Goal: Check status: Check status

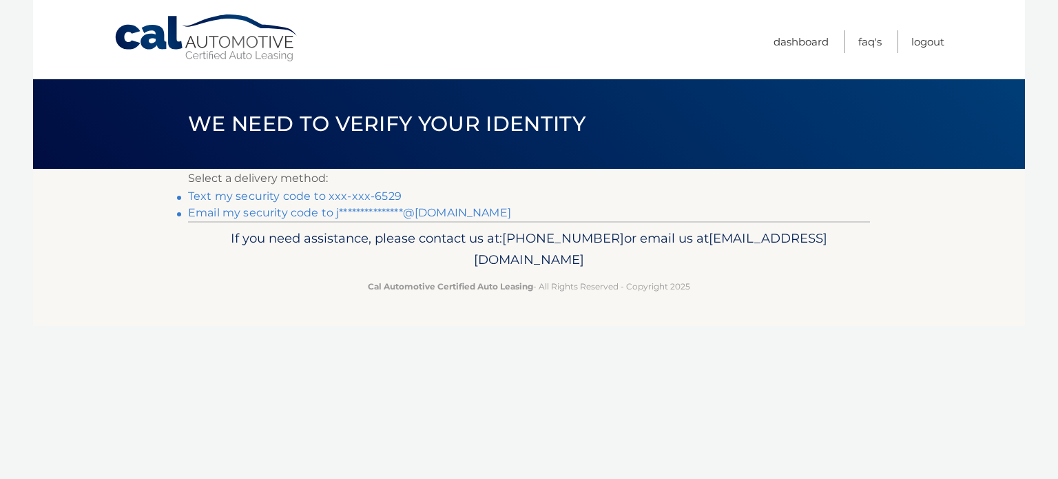
click at [325, 194] on link "Text my security code to xxx-xxx-6529" at bounding box center [295, 195] width 214 height 13
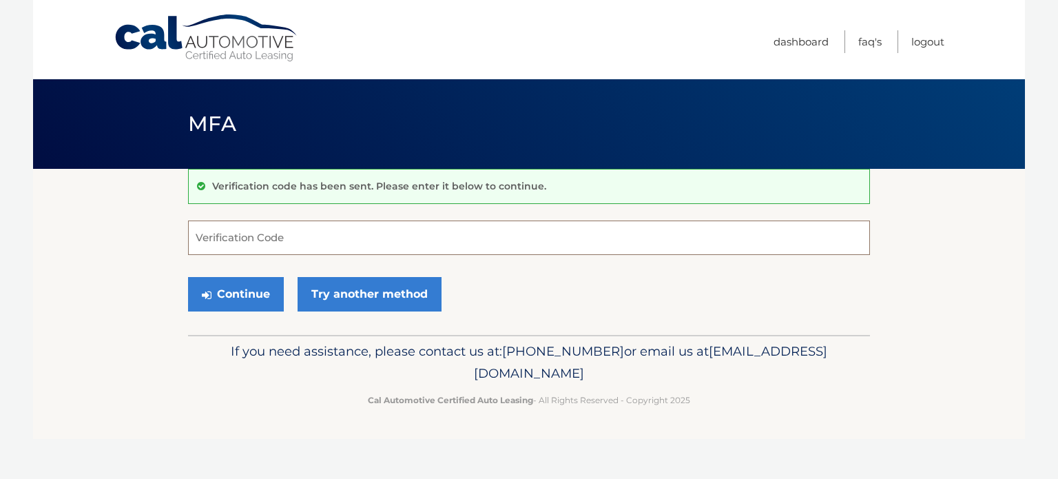
click at [306, 242] on input "Verification Code" at bounding box center [529, 237] width 682 height 34
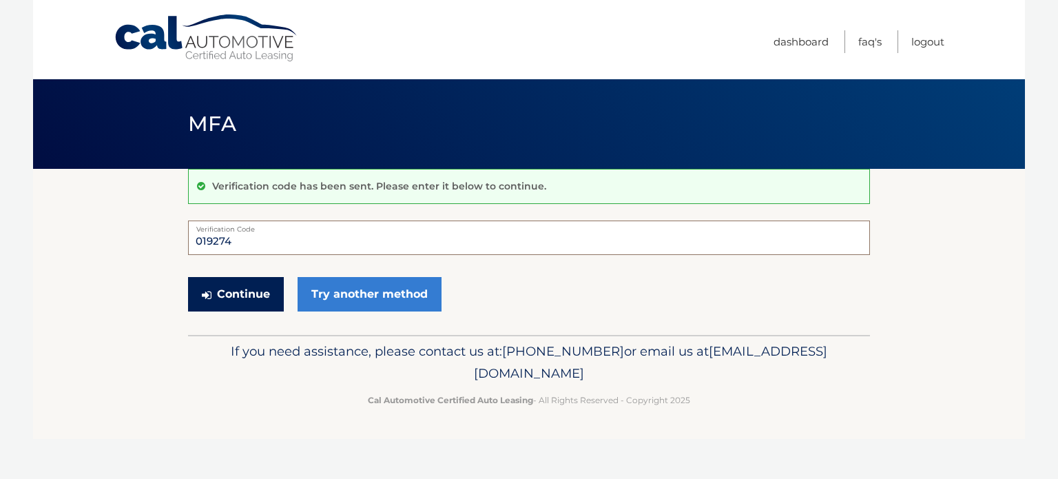
type input "019274"
click at [240, 289] on button "Continue" at bounding box center [236, 294] width 96 height 34
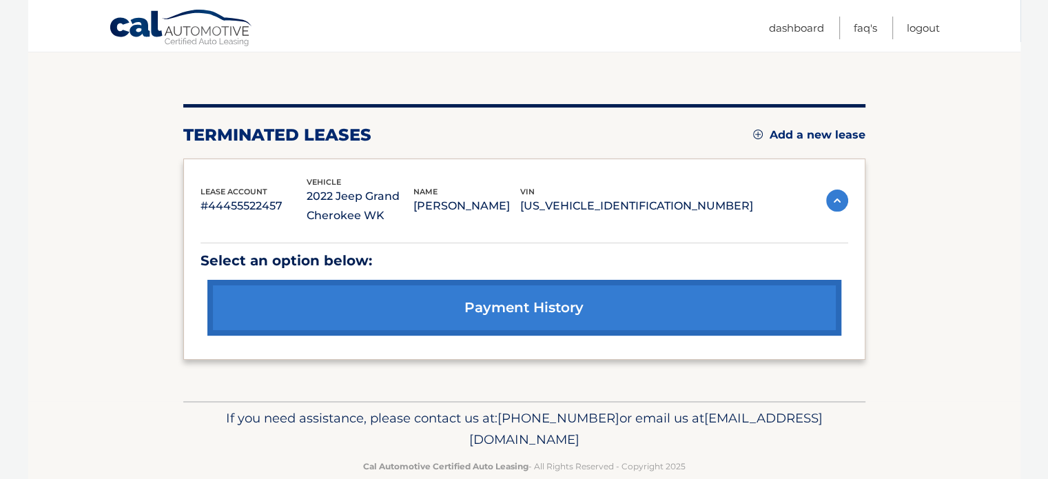
scroll to position [152, 0]
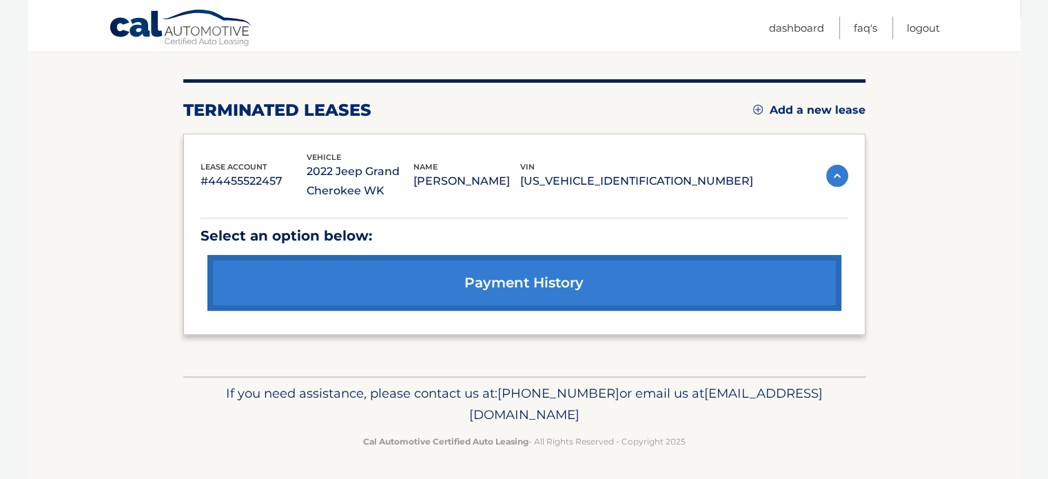
click at [420, 300] on link "payment history" at bounding box center [524, 283] width 634 height 56
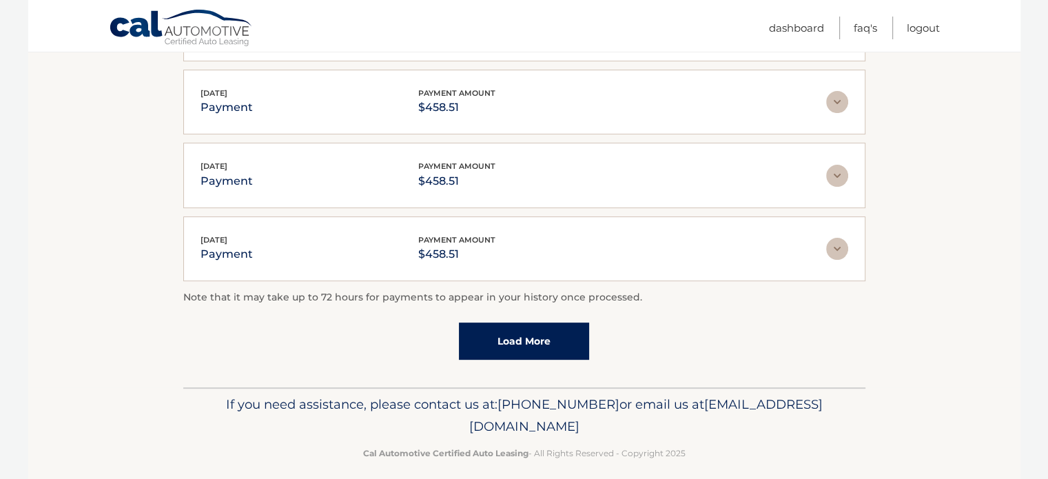
scroll to position [422, 0]
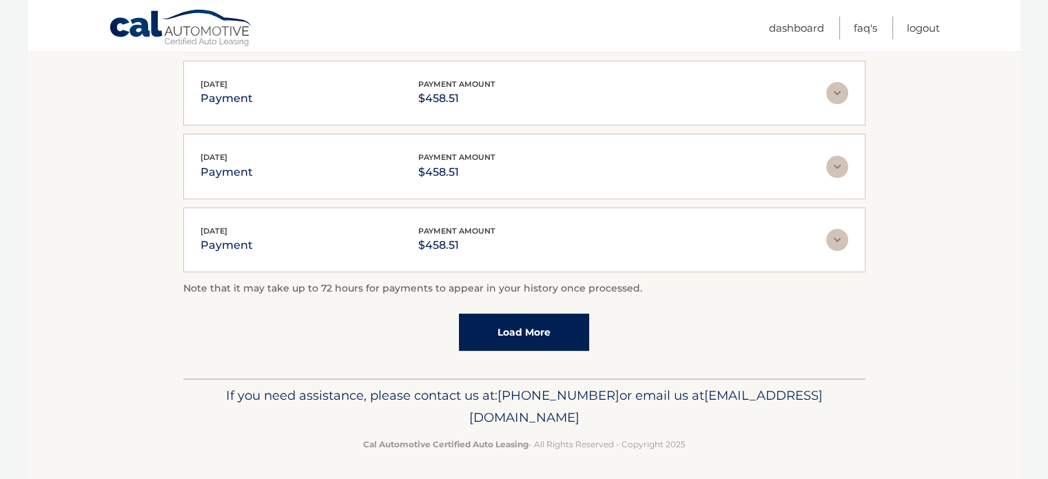
click at [511, 331] on link "Load More" at bounding box center [524, 331] width 130 height 37
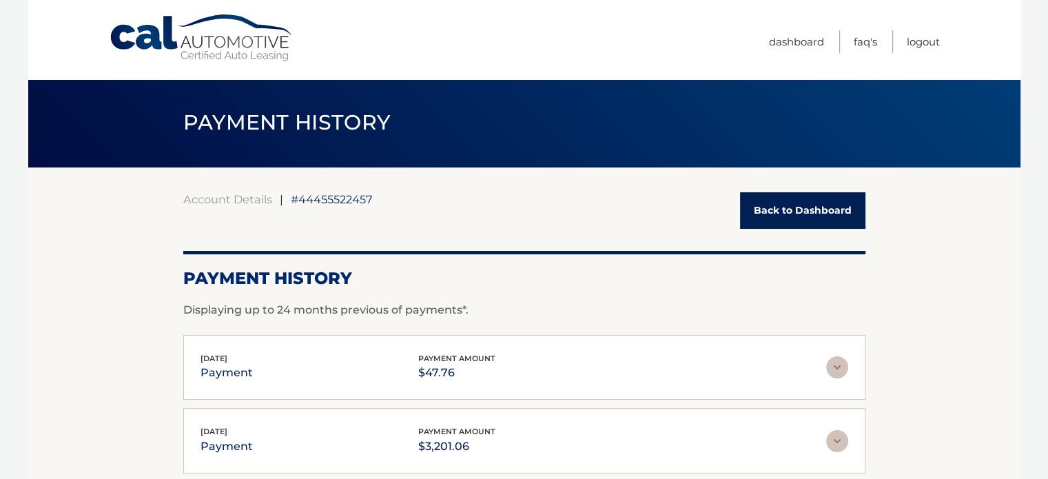
scroll to position [0, 0]
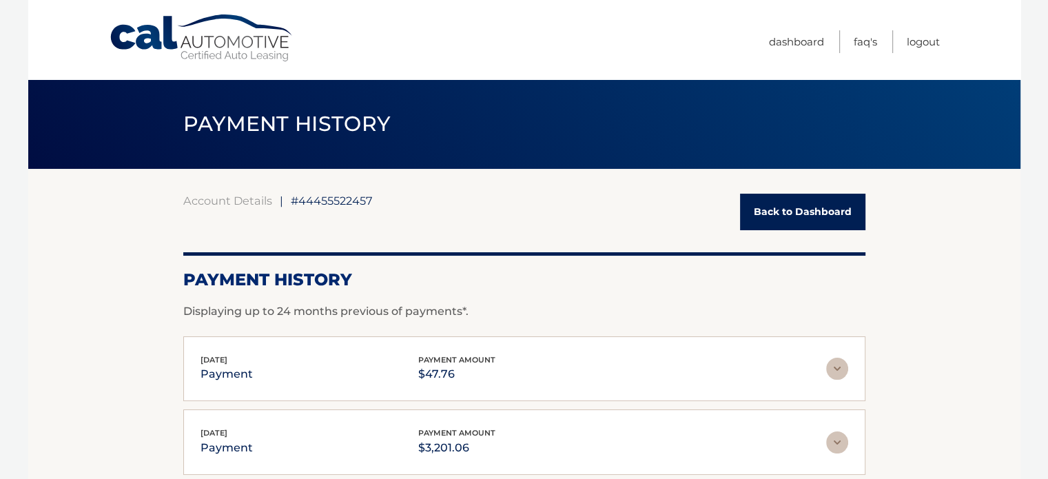
click at [825, 205] on link "Back to Dashboard" at bounding box center [802, 212] width 125 height 37
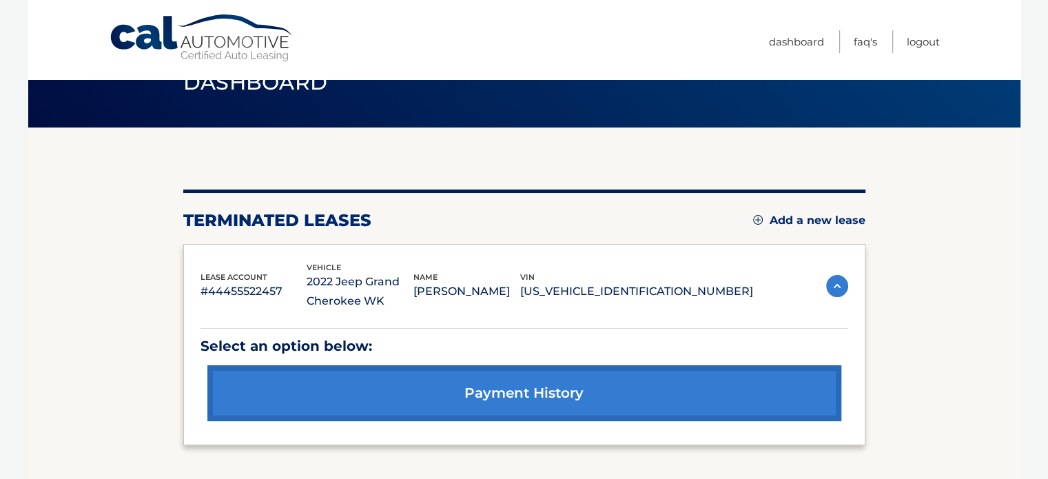
scroll to position [46, 0]
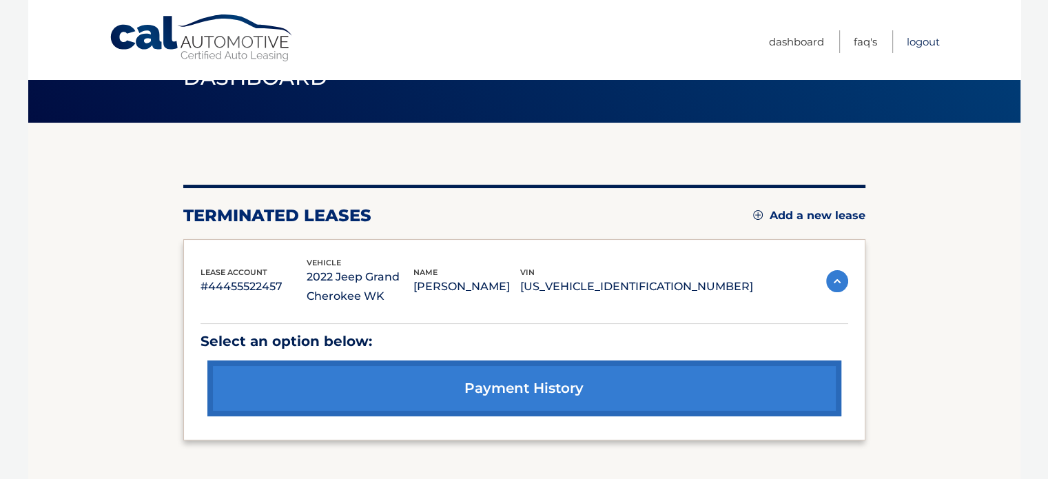
click at [927, 41] on link "Logout" at bounding box center [923, 41] width 33 height 23
